Goal: Task Accomplishment & Management: Manage account settings

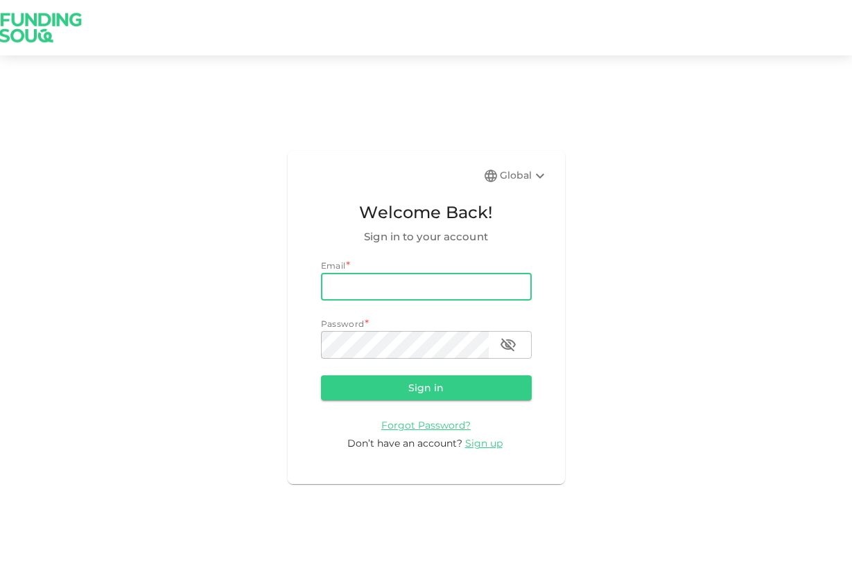
type input "[EMAIL_ADDRESS][DOMAIN_NAME]"
click at [425, 387] on button "Sign in" at bounding box center [426, 388] width 211 height 25
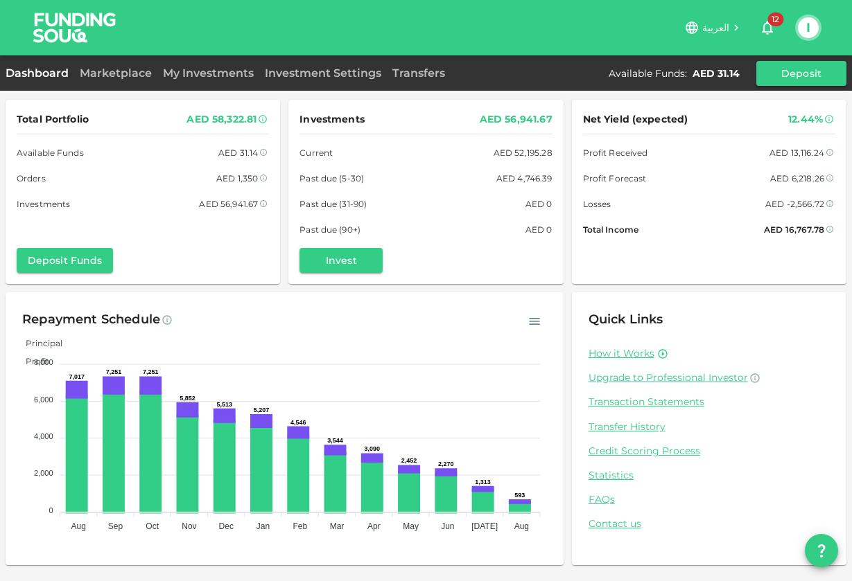
click at [108, 82] on div "Dashboard Marketplace My Investments Investment Settings Transfers Available Fu…" at bounding box center [426, 73] width 852 height 25
click at [108, 70] on link "Marketplace" at bounding box center [115, 73] width 83 height 13
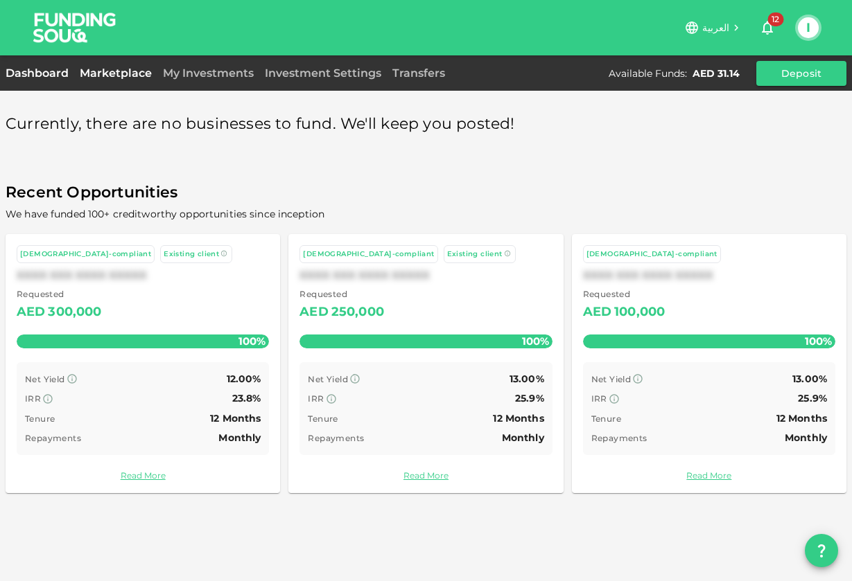
click at [62, 73] on link "Dashboard" at bounding box center [40, 73] width 69 height 13
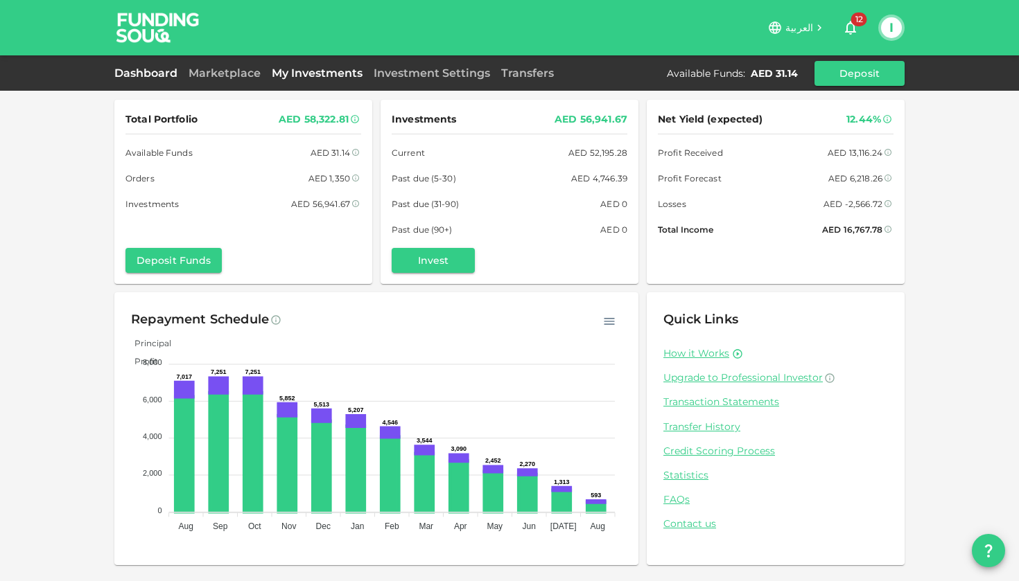
click at [294, 71] on link "My Investments" at bounding box center [317, 73] width 102 height 13
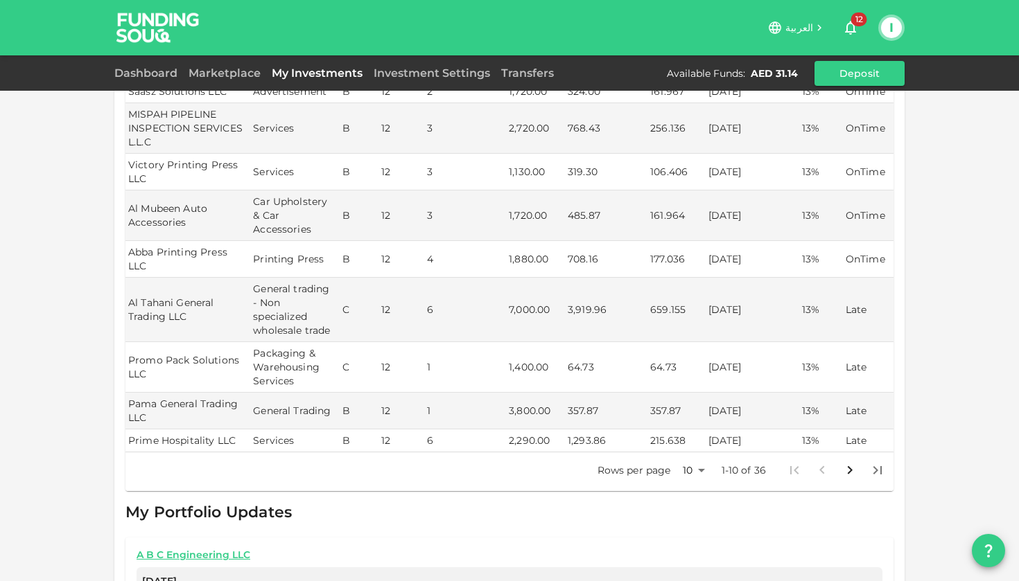
scroll to position [390, 0]
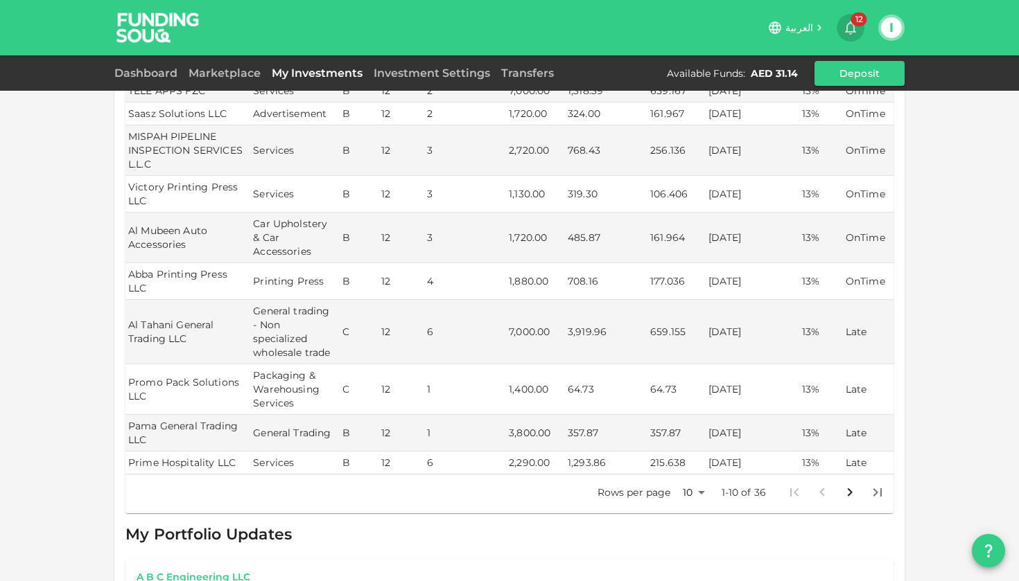
click at [851, 24] on span "12" at bounding box center [859, 19] width 16 height 14
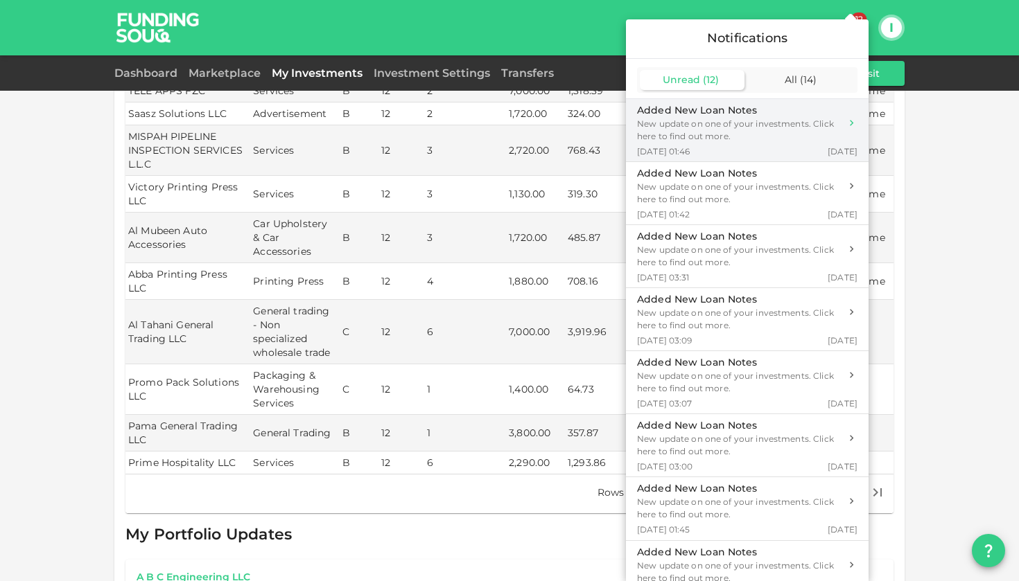
click at [814, 126] on div "New update on one of your investments. Click here to find out more." at bounding box center [738, 130] width 203 height 25
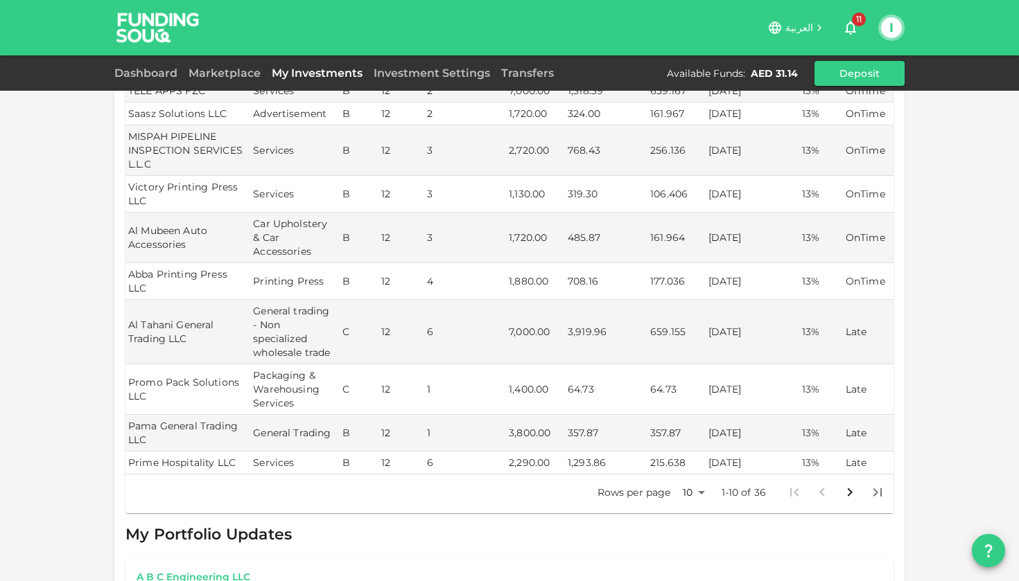
click at [851, 22] on icon "button" at bounding box center [850, 28] width 11 height 14
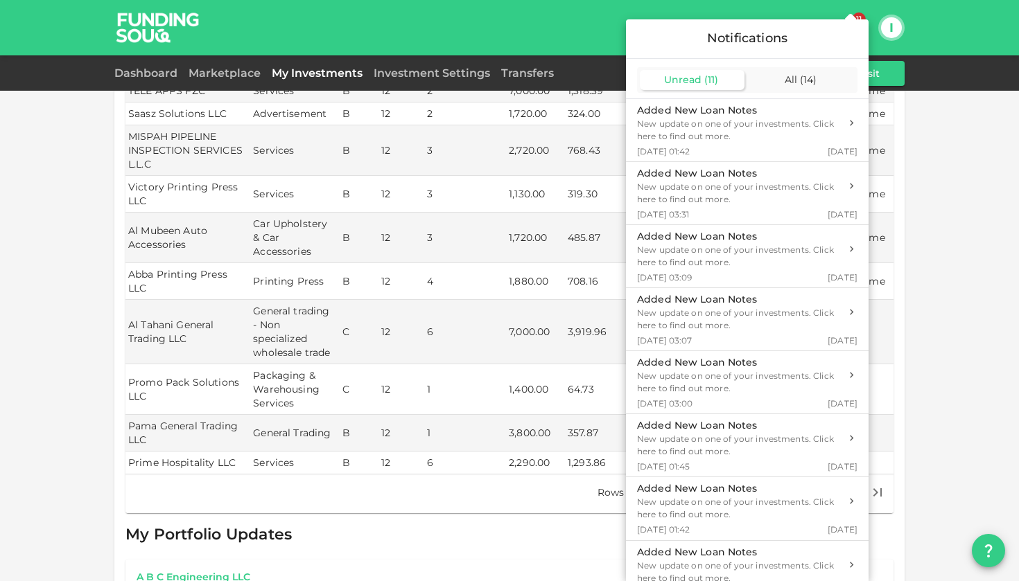
click at [851, 224] on div at bounding box center [509, 290] width 1019 height 581
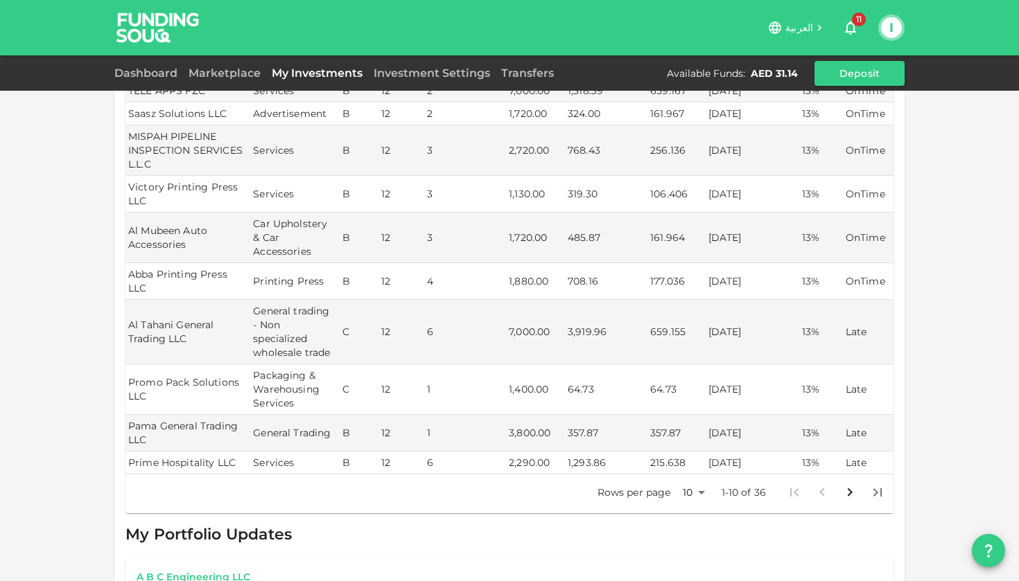
click at [851, 27] on button "I" at bounding box center [891, 27] width 21 height 21
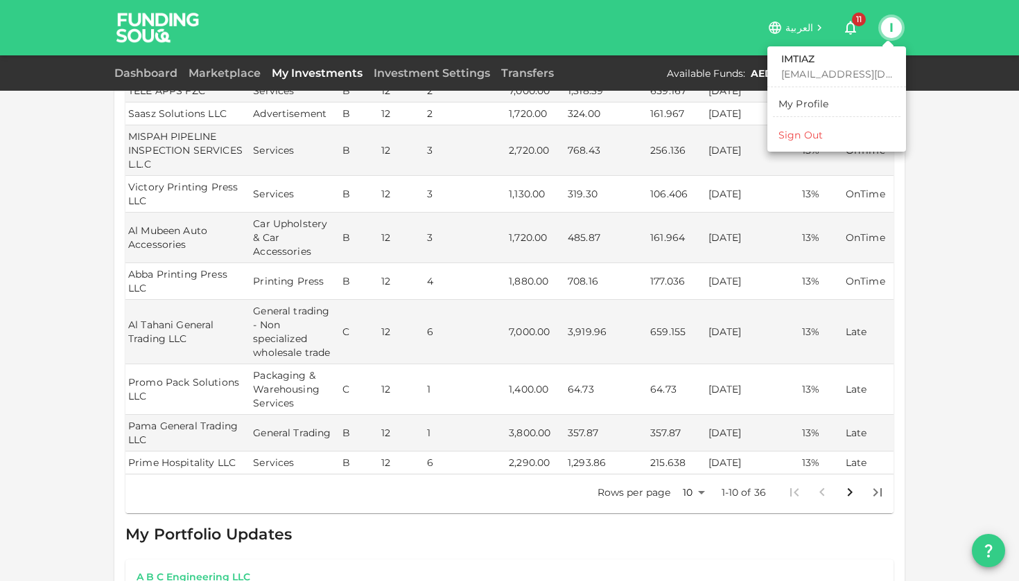
click at [811, 132] on div "Sign Out" at bounding box center [800, 135] width 44 height 14
